Goal: Check status: Check status

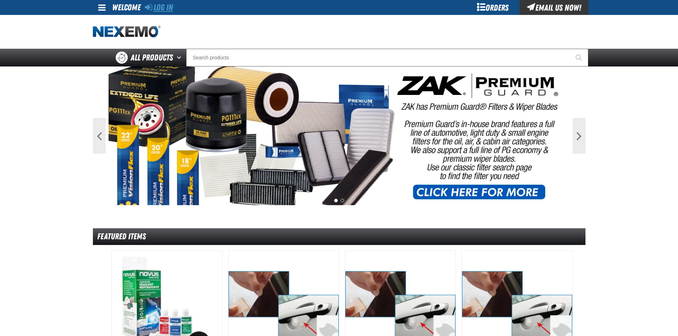
click at [159, 8] on link "Log In" at bounding box center [159, 7] width 28 height 10
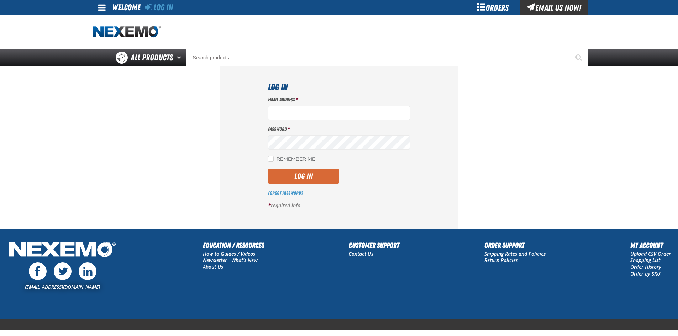
type input "jrash01@vtaig.com"
click at [296, 175] on button "Log In" at bounding box center [303, 177] width 71 height 16
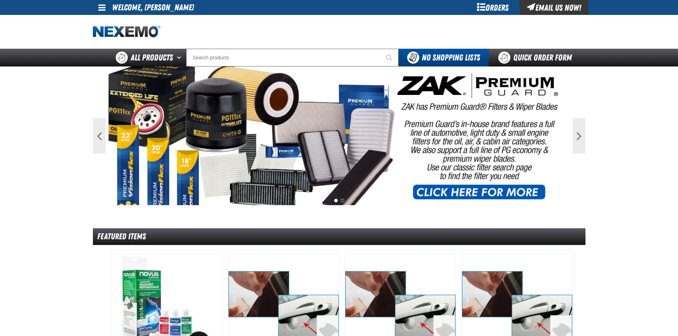
click at [96, 3] on link at bounding box center [102, 7] width 19 height 15
click at [479, 0] on div "Orders" at bounding box center [492, 7] width 53 height 15
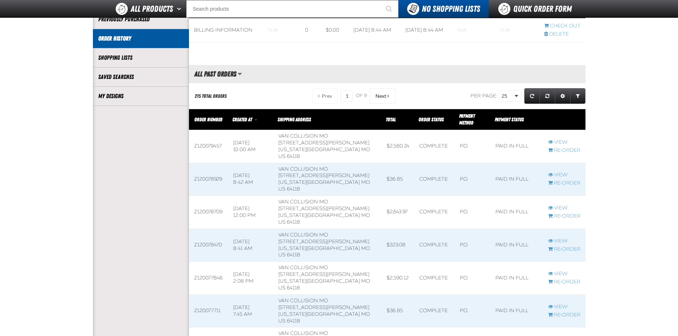
scroll to position [142, 0]
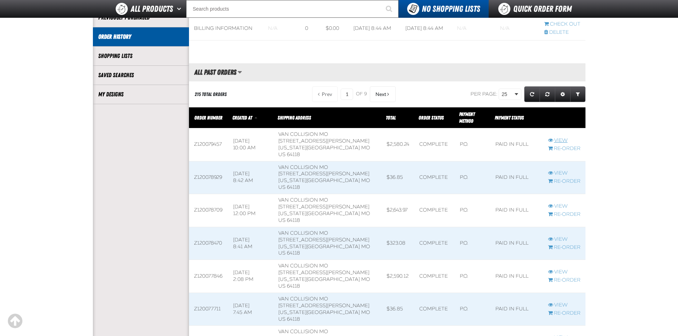
click at [560, 138] on link "View" at bounding box center [564, 140] width 32 height 7
